Goal: Task Accomplishment & Management: Manage account settings

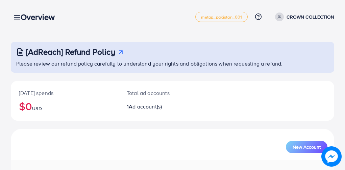
click at [20, 19] on div "Overview" at bounding box center [40, 17] width 50 height 10
click at [17, 16] on div "Overview" at bounding box center [40, 17] width 50 height 10
click at [16, 16] on div "Overview" at bounding box center [40, 17] width 50 height 10
click at [17, 16] on div "Overview" at bounding box center [40, 17] width 50 height 10
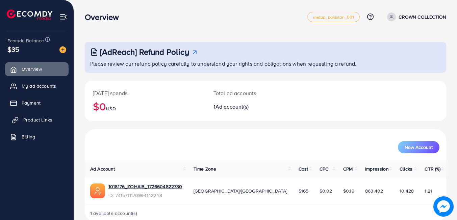
click at [38, 121] on span "Product Links" at bounding box center [37, 119] width 29 height 7
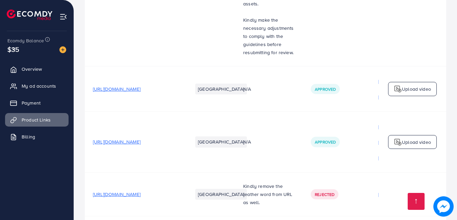
scroll to position [702, 0]
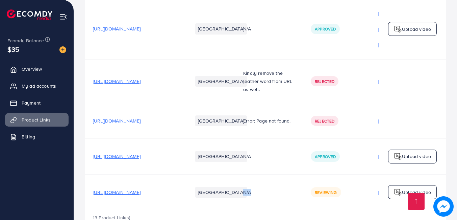
drag, startPoint x: 286, startPoint y: 172, endPoint x: 251, endPoint y: 172, distance: 34.5
click at [251, 170] on td "N/A" at bounding box center [269, 191] width 68 height 35
drag, startPoint x: 253, startPoint y: 172, endPoint x: 301, endPoint y: 178, distance: 48.8
click at [301, 170] on td "N/A" at bounding box center [269, 191] width 68 height 35
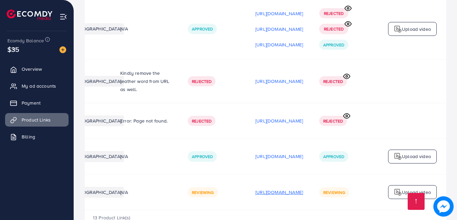
click at [262, 170] on p "[URL][DOMAIN_NAME]" at bounding box center [280, 192] width 48 height 8
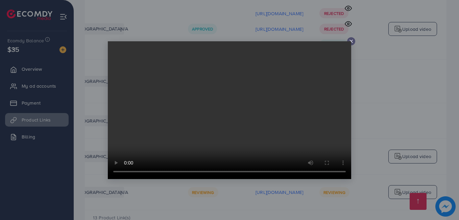
click at [311, 102] on video at bounding box center [229, 110] width 243 height 138
click at [345, 41] on video at bounding box center [229, 110] width 243 height 138
click at [345, 41] on line at bounding box center [351, 41] width 3 height 3
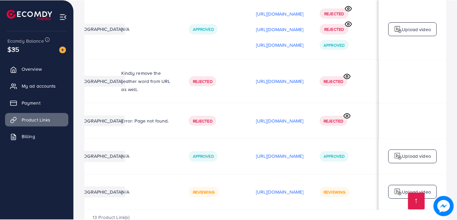
scroll to position [0, 172]
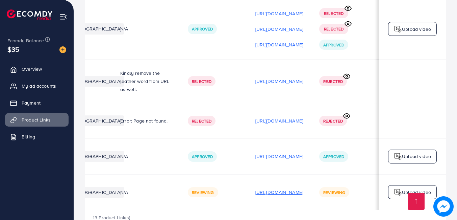
click at [285, 170] on p "[URL][DOMAIN_NAME]" at bounding box center [280, 192] width 48 height 8
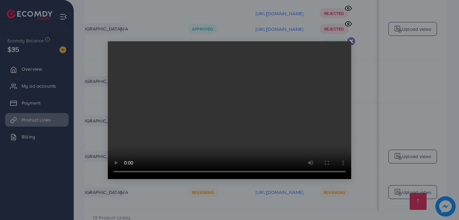
click at [345, 42] on icon at bounding box center [350, 41] width 5 height 5
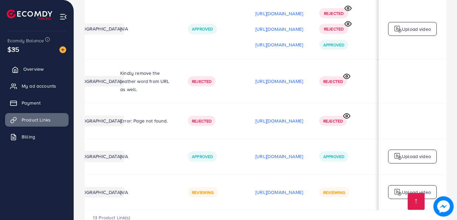
click at [47, 72] on link "Overview" at bounding box center [37, 69] width 64 height 14
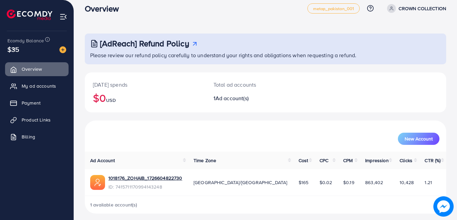
scroll to position [13, 0]
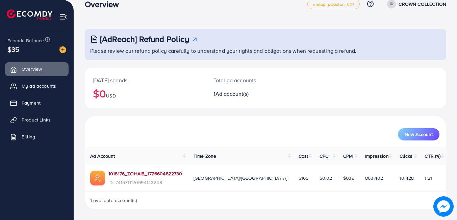
click at [133, 170] on link "1018176_ZOHAIB_1726604822730" at bounding box center [145, 173] width 74 height 7
click at [34, 121] on span "Product Links" at bounding box center [37, 119] width 29 height 7
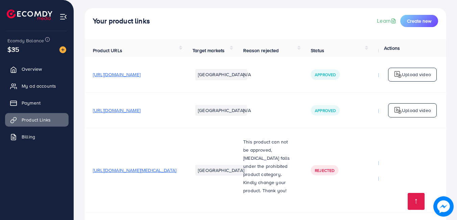
scroll to position [135, 0]
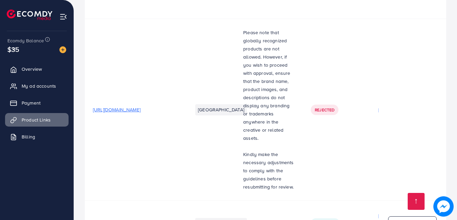
scroll to position [432, 0]
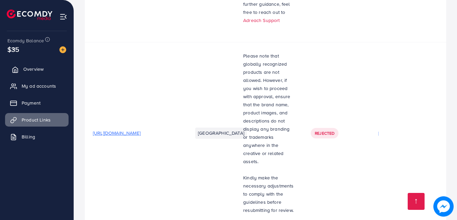
click at [24, 66] on span "Overview" at bounding box center [33, 69] width 20 height 7
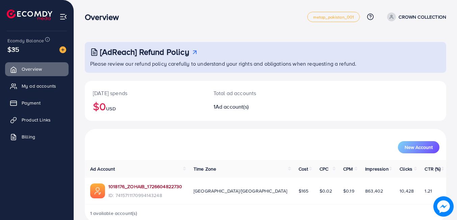
click at [124, 184] on link "1018176_ZOHAIB_1726604822730" at bounding box center [145, 186] width 74 height 7
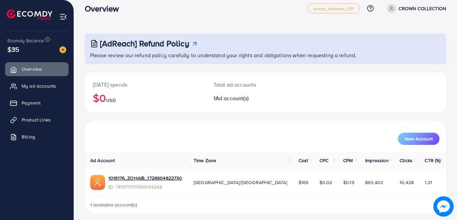
scroll to position [13, 0]
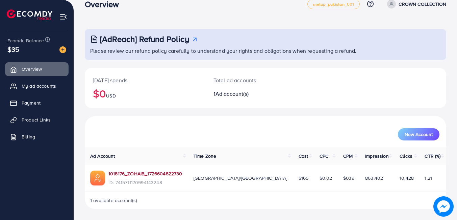
click at [132, 175] on link "1018176_ZOHAIB_1726604822730" at bounding box center [145, 173] width 74 height 7
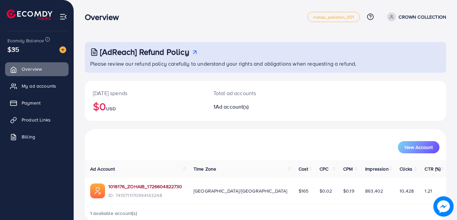
click at [155, 187] on link "1018176_ZOHAIB_1726604822730" at bounding box center [145, 186] width 74 height 7
click at [40, 116] on span "Product Links" at bounding box center [37, 119] width 29 height 7
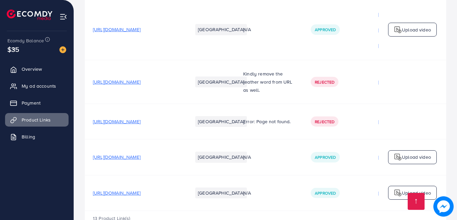
scroll to position [702, 0]
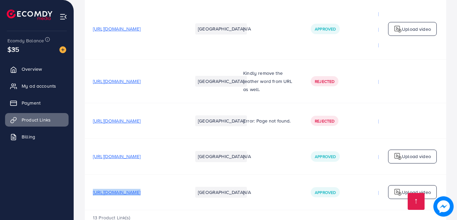
drag, startPoint x: 92, startPoint y: 169, endPoint x: 211, endPoint y: 168, distance: 119.0
click at [211, 174] on tr "[URL][DOMAIN_NAME] Pakistan N/A Approved [URL][DOMAIN_NAME] Approved Upload vid…" at bounding box center [327, 191] width 485 height 35
copy span "[URL][DOMAIN_NAME]"
click at [151, 174] on td "[URL][DOMAIN_NAME]" at bounding box center [135, 191] width 100 height 35
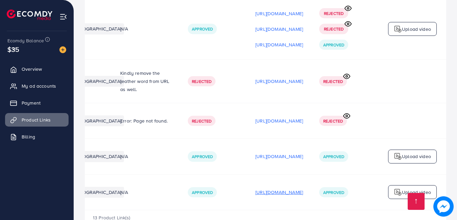
click at [256, 188] on p "[URL][DOMAIN_NAME]" at bounding box center [280, 192] width 48 height 8
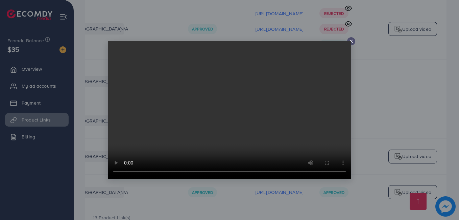
click at [270, 75] on video at bounding box center [229, 110] width 243 height 138
click at [354, 41] on icon at bounding box center [350, 41] width 5 height 5
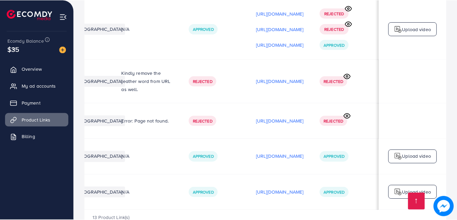
scroll to position [0, 172]
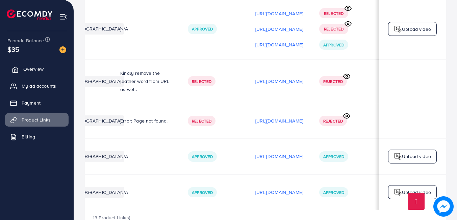
click at [25, 72] on span "Overview" at bounding box center [33, 69] width 20 height 7
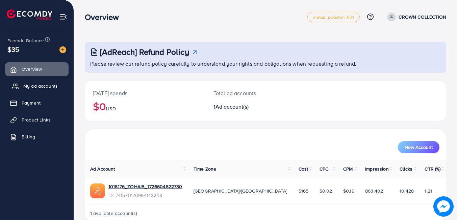
click at [33, 88] on span "My ad accounts" at bounding box center [40, 85] width 34 height 7
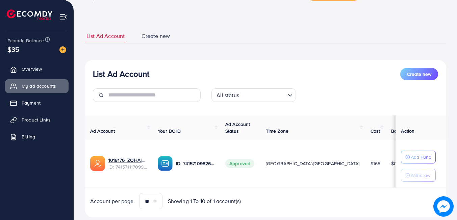
scroll to position [38, 0]
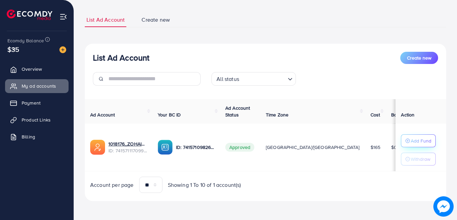
click at [411, 141] on p "Add Fund" at bounding box center [421, 141] width 21 height 8
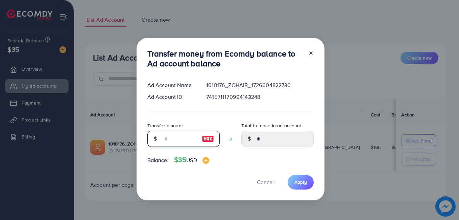
click at [163, 138] on input "number" at bounding box center [180, 138] width 34 height 16
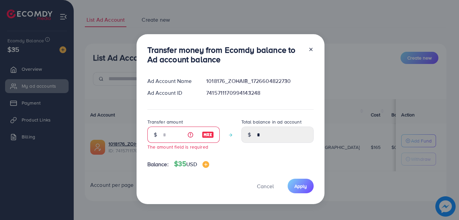
click at [310, 51] on icon at bounding box center [310, 49] width 5 height 5
